Goal: Information Seeking & Learning: Learn about a topic

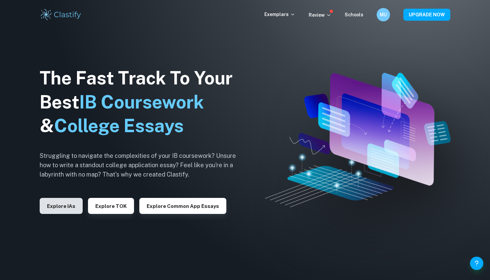
click at [73, 201] on button "Explore IAs" at bounding box center [61, 206] width 43 height 16
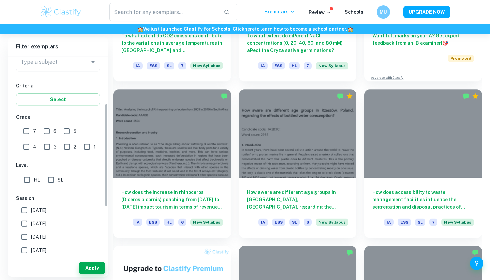
scroll to position [35, 0]
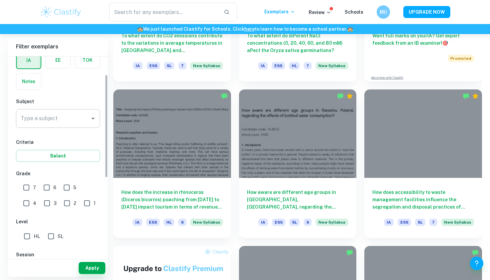
click at [61, 119] on input "Type a subject" at bounding box center [53, 118] width 68 height 13
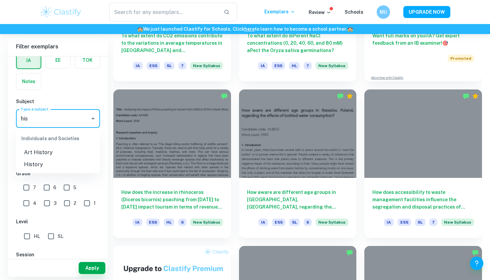
click at [63, 165] on li "History" at bounding box center [58, 164] width 84 height 12
type input "History"
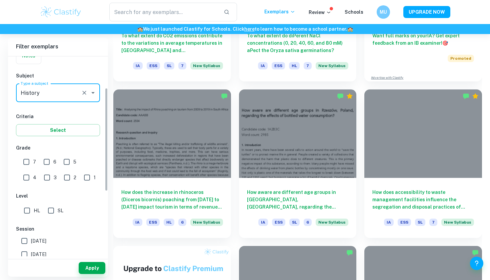
scroll to position [65, 0]
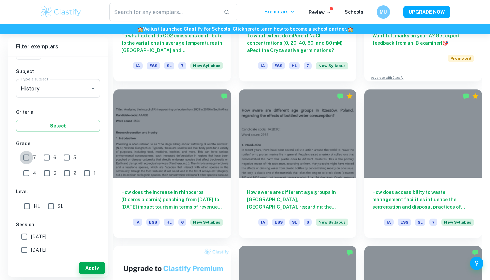
click at [29, 157] on input "7" at bounding box center [26, 157] width 13 height 13
checkbox input "true"
click at [44, 157] on input "6" at bounding box center [46, 157] width 13 height 13
checkbox input "true"
click at [67, 156] on input "5" at bounding box center [66, 157] width 13 height 13
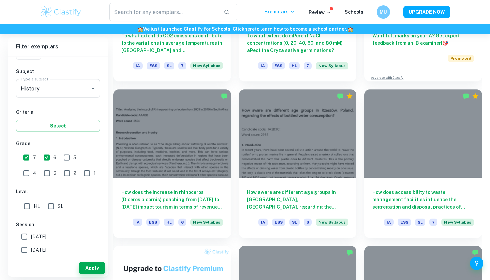
checkbox input "true"
click at [86, 268] on button "Apply" at bounding box center [92, 268] width 27 height 12
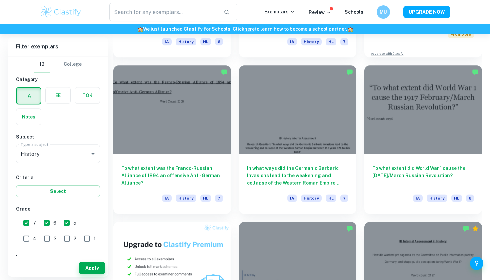
scroll to position [316, 0]
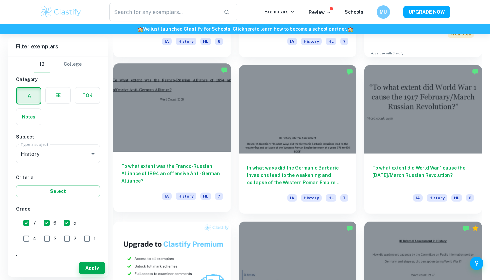
click at [199, 168] on h6 "To what extent was the Franco-Russian Alliance of 1894 an offensive Anti-German…" at bounding box center [172, 173] width 102 height 22
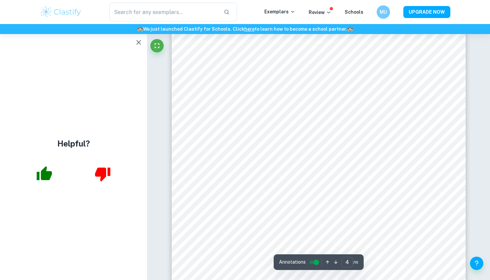
scroll to position [1521, 0]
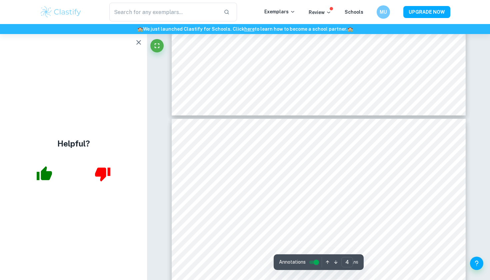
type input "5"
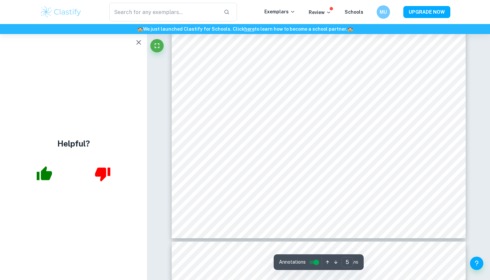
scroll to position [1997, 0]
